Goal: Use online tool/utility: Utilize a website feature to perform a specific function

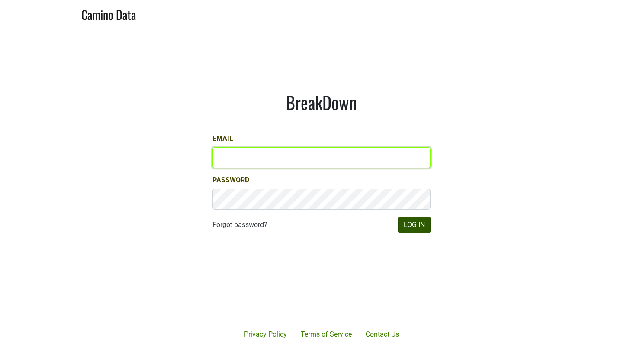
type input "gs@natterjack.com"
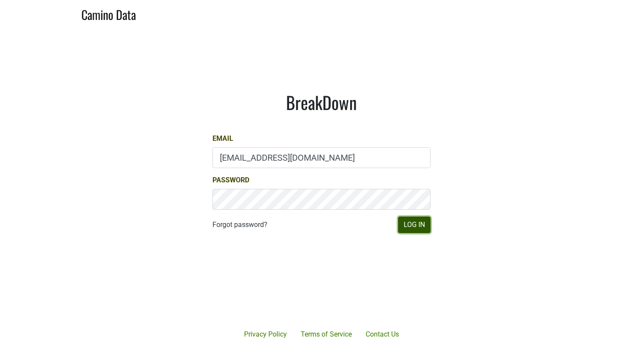
click at [412, 222] on button "Log In" at bounding box center [414, 224] width 32 height 16
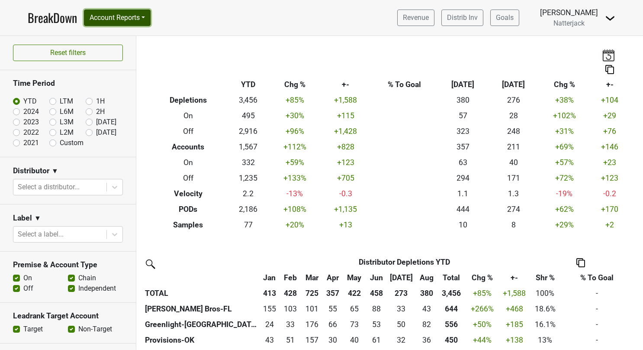
click at [147, 14] on button "Account Reports" at bounding box center [117, 18] width 67 height 16
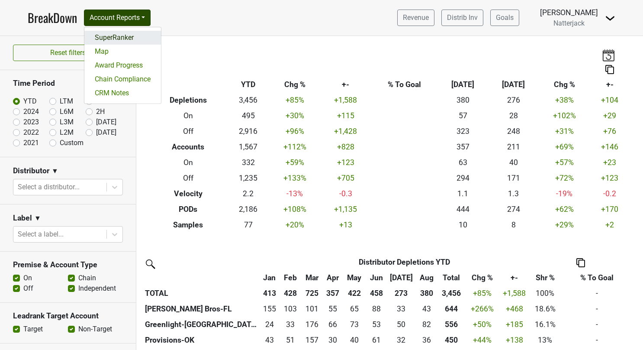
click at [119, 35] on link "SuperRanker" at bounding box center [122, 38] width 77 height 14
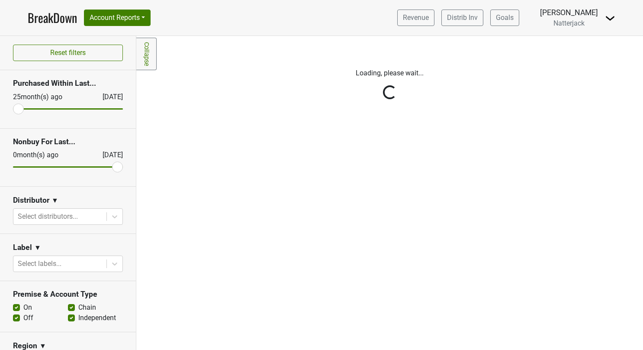
click at [113, 218] on div "Reset filters Purchased Within Last... [DATE] [DATE] Nonbuy For Last... [DATE] …" at bounding box center [68, 193] width 136 height 314
click at [112, 215] on icon at bounding box center [114, 216] width 5 height 3
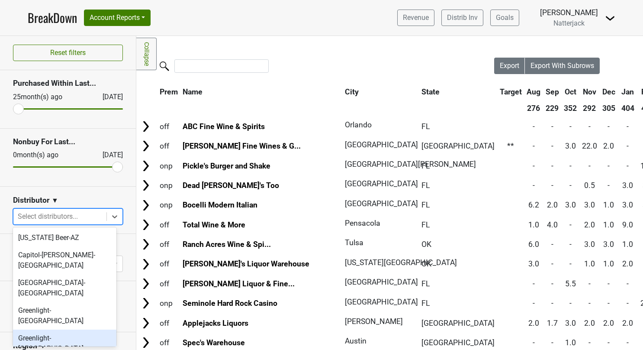
click at [57, 329] on div "Greenlight-[GEOGRAPHIC_DATA]" at bounding box center [64, 343] width 103 height 28
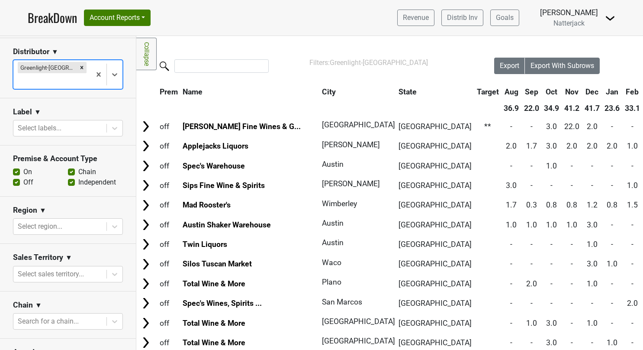
scroll to position [185, 0]
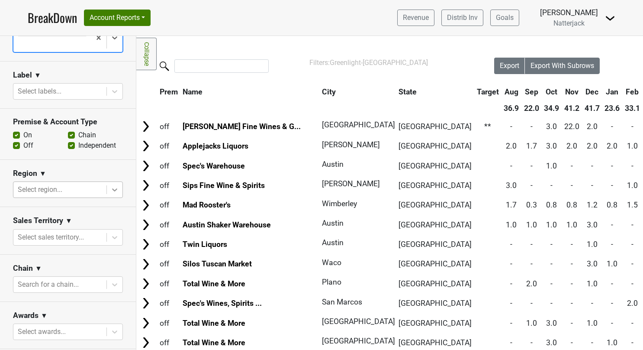
click at [113, 185] on icon at bounding box center [114, 189] width 9 height 9
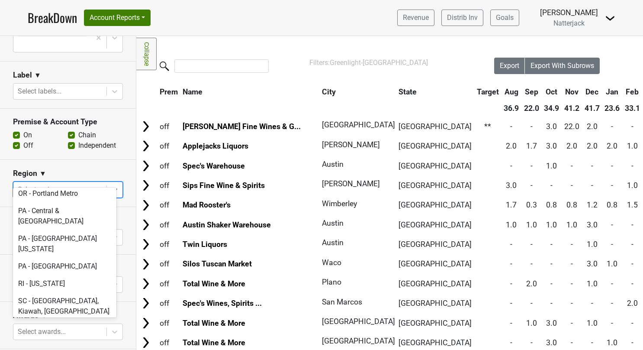
scroll to position [2387, 0]
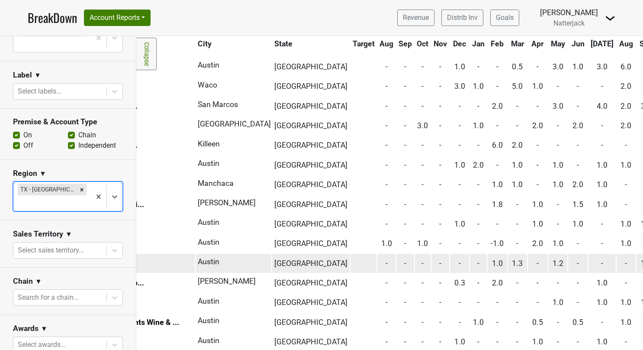
scroll to position [119, 127]
